Goal: Task Accomplishment & Management: Complete application form

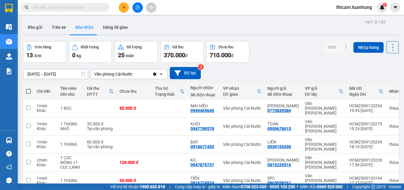
scroll to position [59, 0]
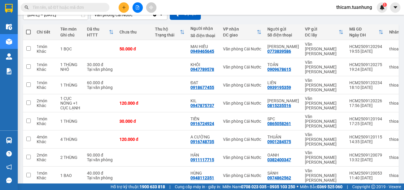
click at [76, 2] on div "Kết quả tìm kiếm ( 0 ) Bộ lọc No Data thicam.tuanhung 1" at bounding box center [202, 7] width 404 height 15
click at [76, 3] on span at bounding box center [65, 7] width 89 height 9
click at [72, 5] on input "text" at bounding box center [68, 7] width 70 height 7
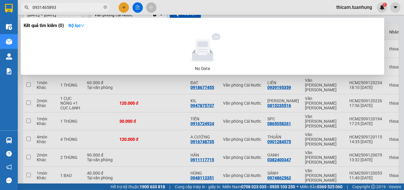
type input "0931465893"
click at [105, 8] on icon "close-circle" at bounding box center [106, 7] width 4 height 4
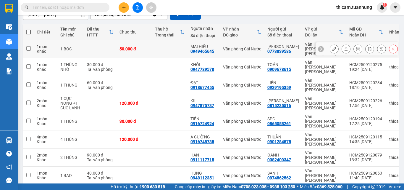
scroll to position [0, 0]
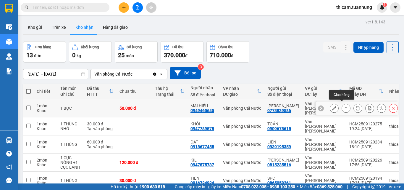
click at [344, 106] on icon at bounding box center [346, 108] width 4 height 4
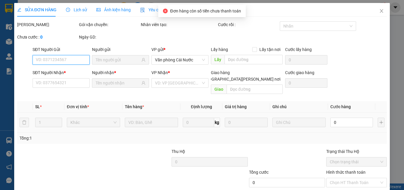
type input "0773839586"
type input "LINH THẢO"
type input "0949465645"
type input "MAI HIẾU"
type input "50.000"
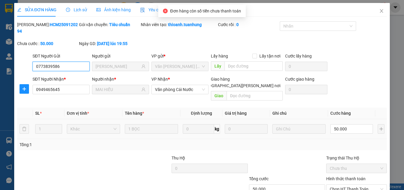
scroll to position [30, 0]
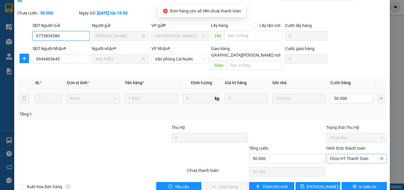
click at [358, 154] on span "Chọn HT Thanh Toán" at bounding box center [357, 158] width 54 height 9
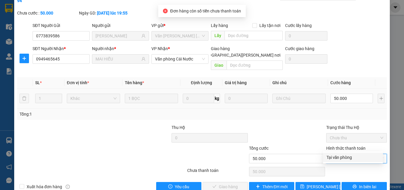
click at [348, 156] on div "Tại văn phòng" at bounding box center [353, 157] width 53 height 7
type input "0"
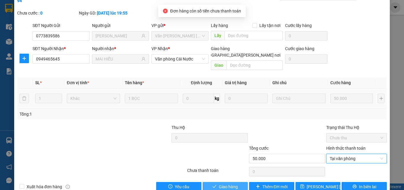
click at [230, 183] on span "Giao hàng" at bounding box center [228, 186] width 19 height 7
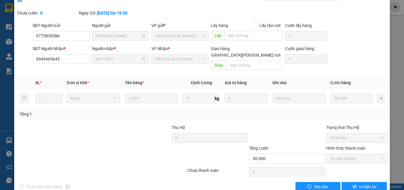
scroll to position [0, 0]
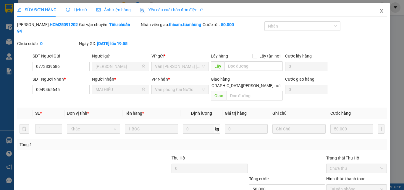
click at [379, 12] on icon "close" at bounding box center [381, 11] width 5 height 5
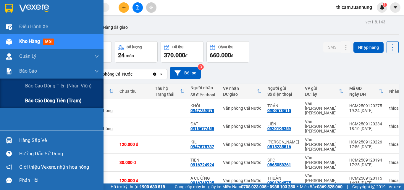
click at [37, 97] on span "Báo cáo dòng tiền (trạm)" at bounding box center [53, 100] width 57 height 7
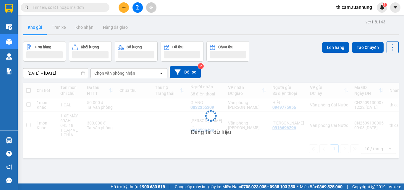
click at [126, 9] on button at bounding box center [124, 7] width 10 height 10
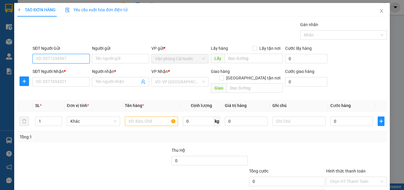
click at [72, 56] on input "SĐT Người Gửi" at bounding box center [61, 58] width 57 height 9
click at [51, 56] on input "SĐT Người Gửi" at bounding box center [61, 58] width 57 height 9
type input "0913430629"
drag, startPoint x: 62, startPoint y: 72, endPoint x: 62, endPoint y: 80, distance: 8.6
click at [62, 73] on div "0913430629 - ĐÚNG" at bounding box center [60, 70] width 49 height 7
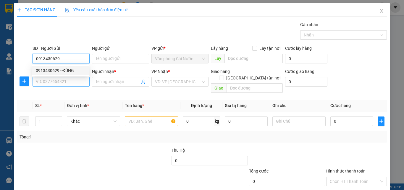
type input "ĐÚNG"
type input "0913430629"
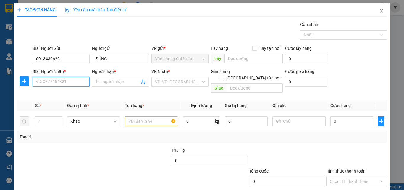
click at [62, 85] on input "SĐT Người Nhận *" at bounding box center [61, 81] width 57 height 9
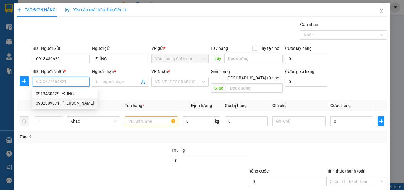
click at [64, 104] on div "0902889071 - DINH" at bounding box center [65, 103] width 58 height 7
type input "0902889071"
type input "DINH"
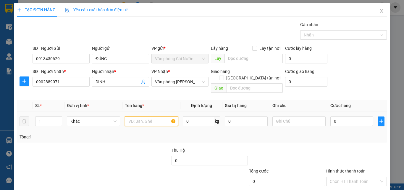
click at [136, 117] on input "text" at bounding box center [151, 120] width 53 height 9
type input "1 THÙNG"
click at [361, 117] on input "0" at bounding box center [351, 120] width 43 height 9
type input "4"
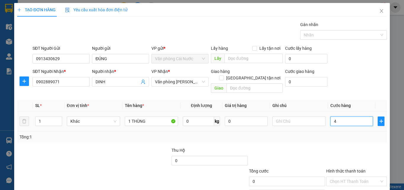
type input "4"
type input "40"
type input "40.000"
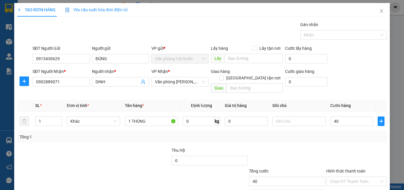
type input "40.000"
click at [358, 133] on div "Tổng: 1" at bounding box center [202, 136] width 365 height 7
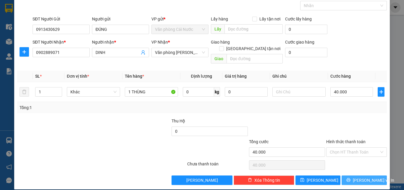
click at [361, 177] on span "Lưu và In" at bounding box center [373, 180] width 41 height 7
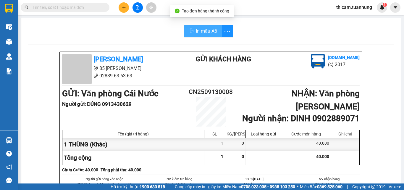
click at [208, 33] on span "In mẫu A5" at bounding box center [206, 30] width 21 height 7
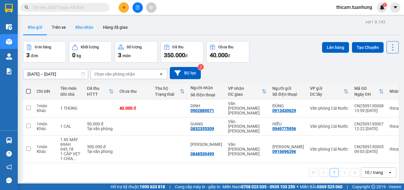
click at [83, 27] on button "Kho nhận" at bounding box center [85, 27] width 28 height 14
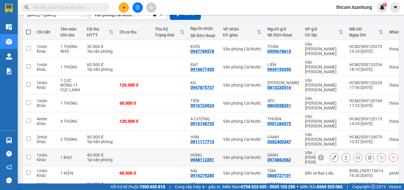
scroll to position [80, 0]
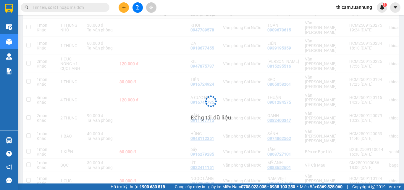
scroll to position [27, 0]
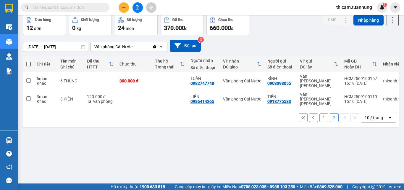
click at [319, 113] on button "1" at bounding box center [323, 117] width 9 height 9
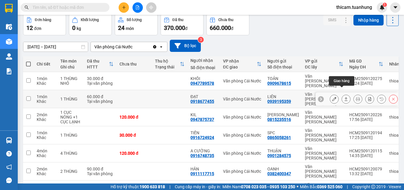
click at [344, 97] on icon at bounding box center [346, 99] width 4 height 4
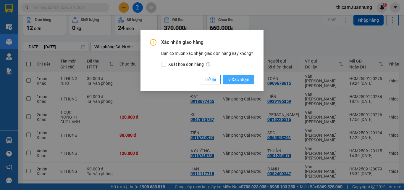
click at [240, 78] on span "Xác nhận" at bounding box center [239, 79] width 22 height 7
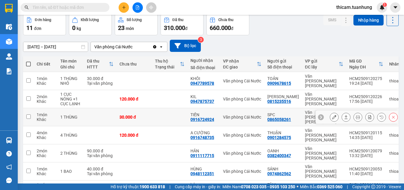
scroll to position [57, 0]
